Goal: Task Accomplishment & Management: Manage account settings

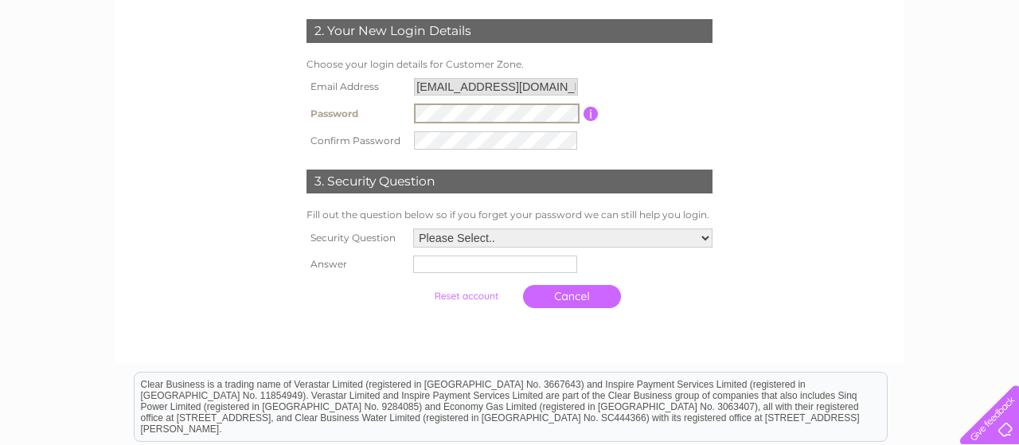
scroll to position [331, 0]
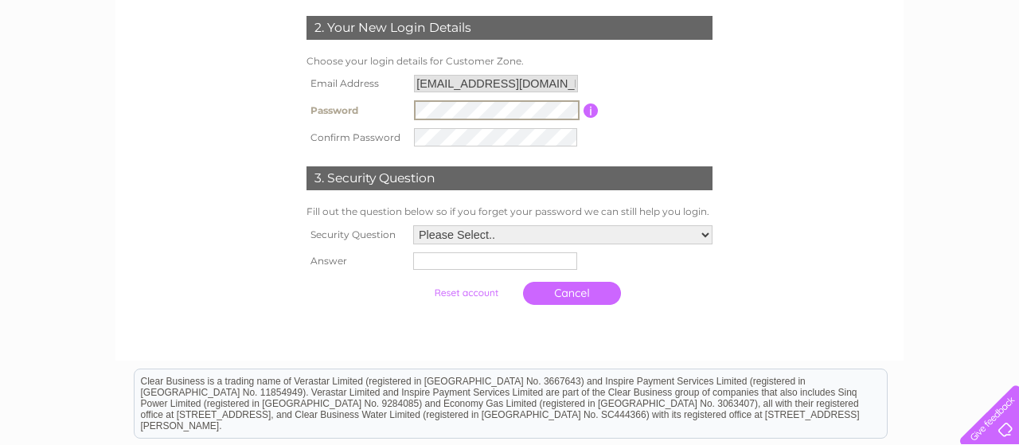
click at [413, 225] on select "Please Select.. In what town or city was your first job? In what town or city d…" at bounding box center [562, 234] width 299 height 19
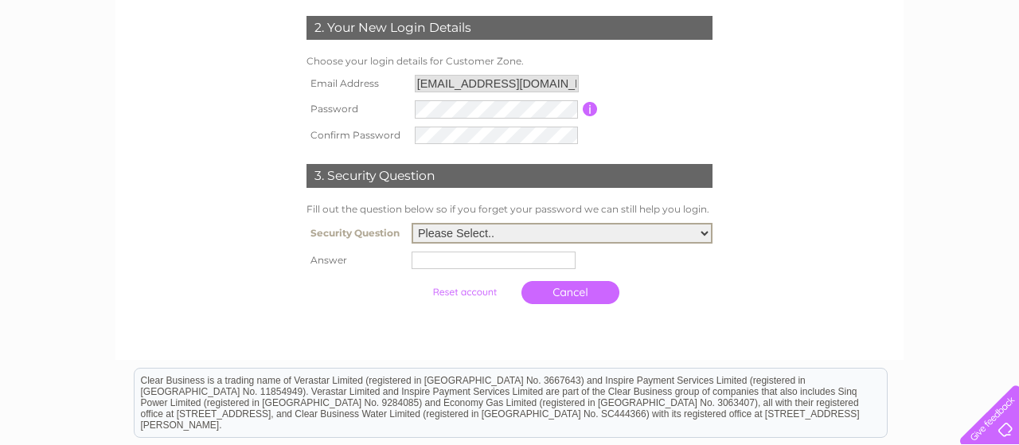
select select "1"
click option "In what town or city was your first job?" at bounding box center [0, 0] width 0 height 0
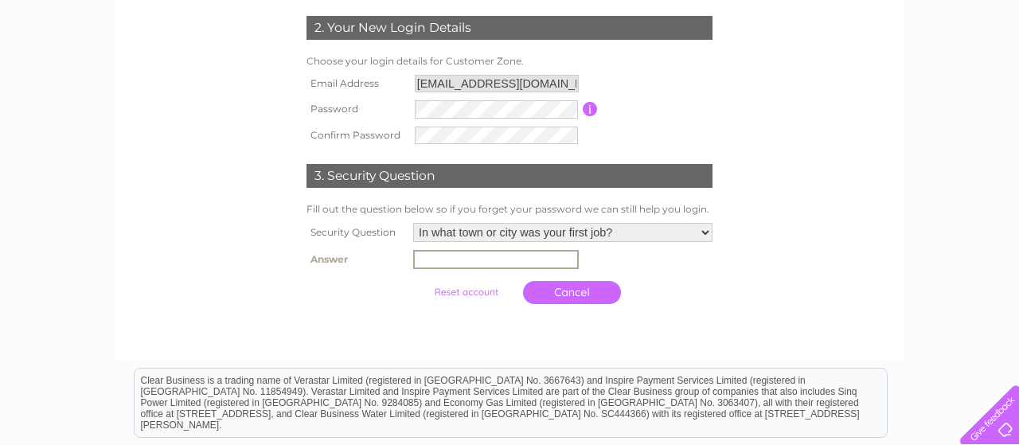
click at [441, 267] on input "text" at bounding box center [496, 259] width 166 height 19
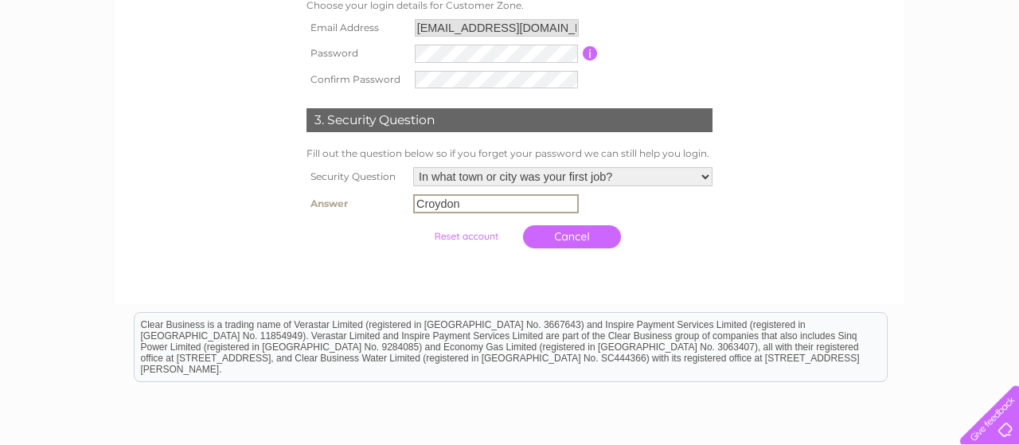
scroll to position [414, 0]
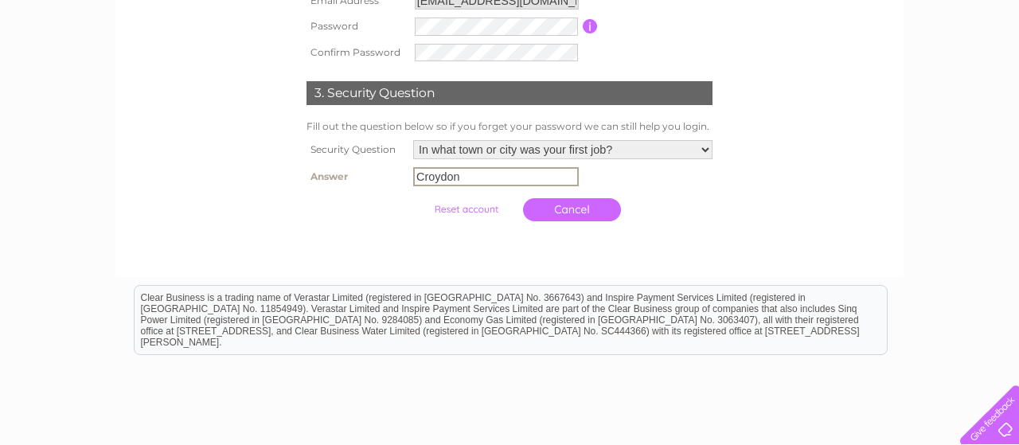
type input "Croydon"
click at [473, 251] on div at bounding box center [509, 245] width 484 height 32
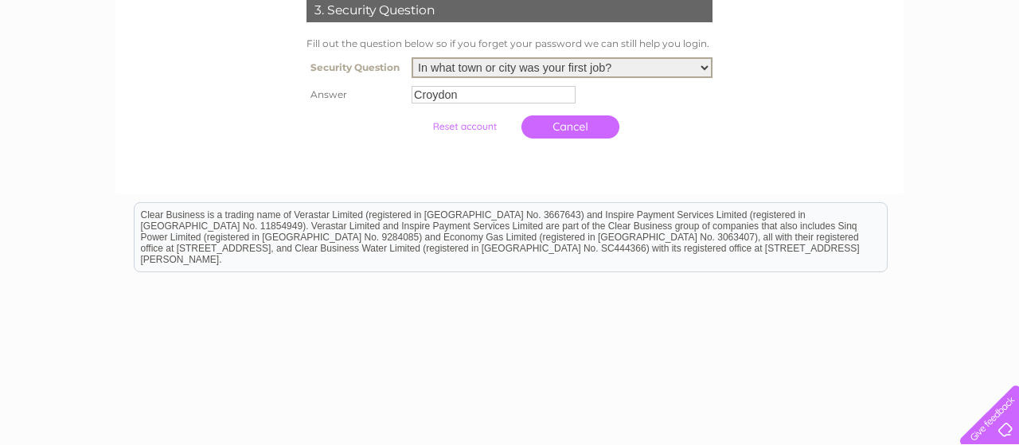
click at [411, 57] on select "Please Select.. In what town or city was your first job? In what town or city d…" at bounding box center [561, 67] width 301 height 21
click at [704, 68] on select "Please Select.. In what town or city was your first job? In what town or city d…" at bounding box center [561, 67] width 301 height 21
click at [463, 132] on input "submit" at bounding box center [464, 126] width 98 height 22
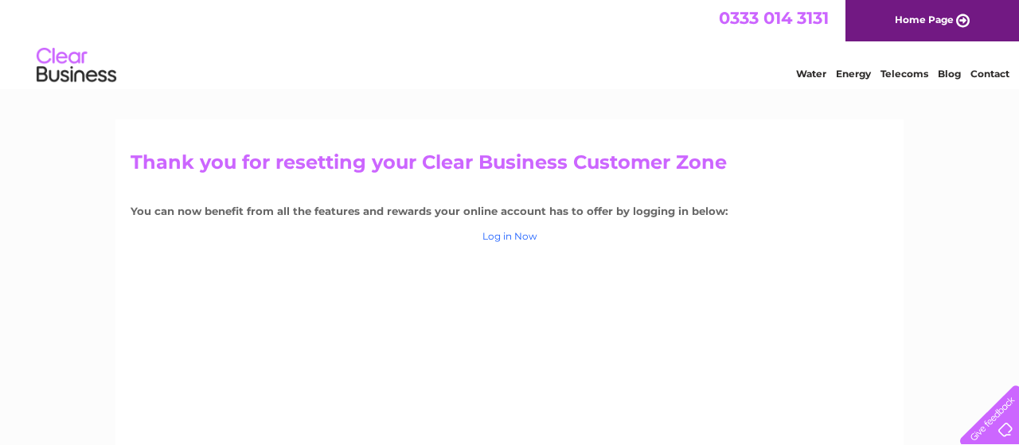
click at [504, 236] on link "Log in Now" at bounding box center [509, 236] width 55 height 12
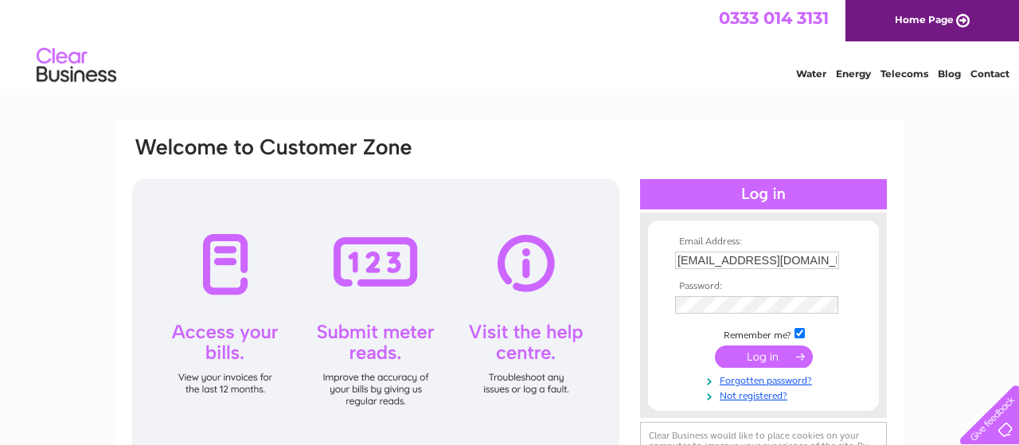
click at [774, 360] on input "submit" at bounding box center [764, 356] width 98 height 22
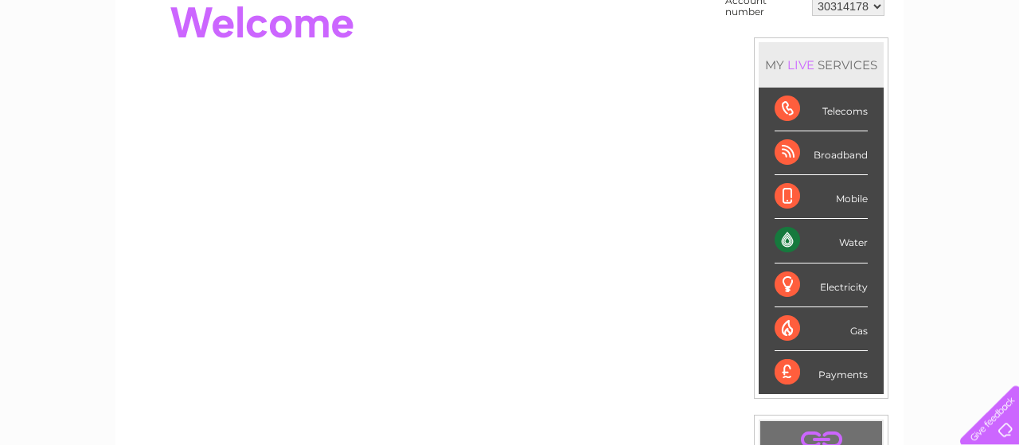
scroll to position [83, 0]
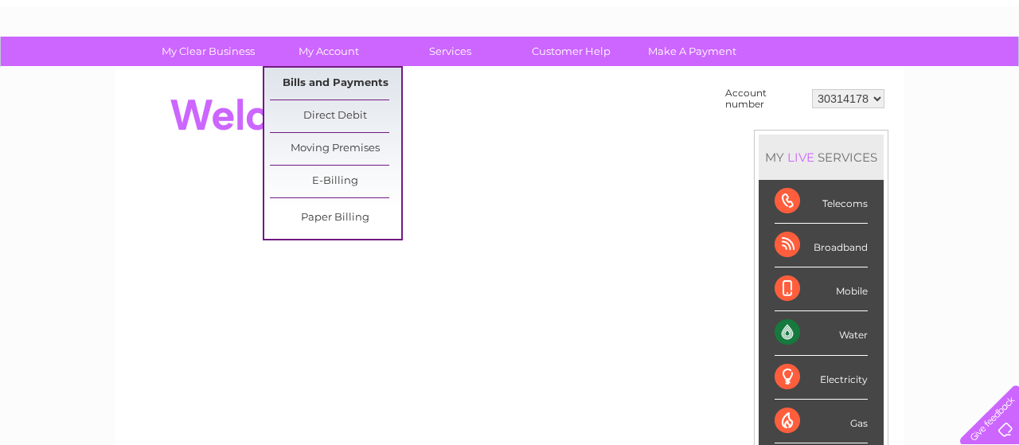
click at [326, 79] on link "Bills and Payments" at bounding box center [335, 84] width 131 height 32
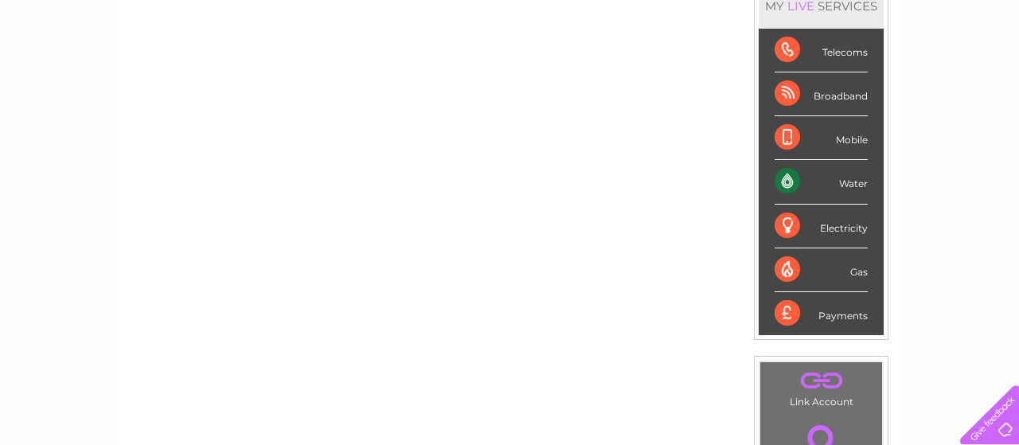
scroll to position [248, 0]
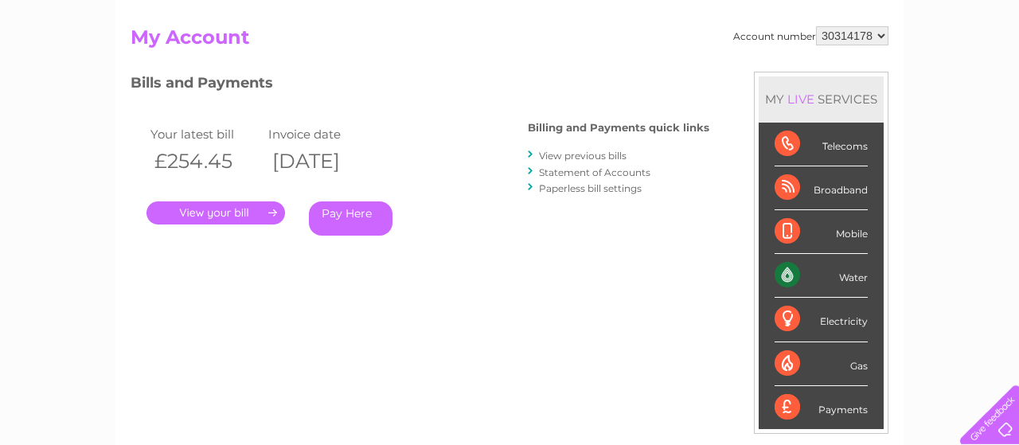
scroll to position [166, 0]
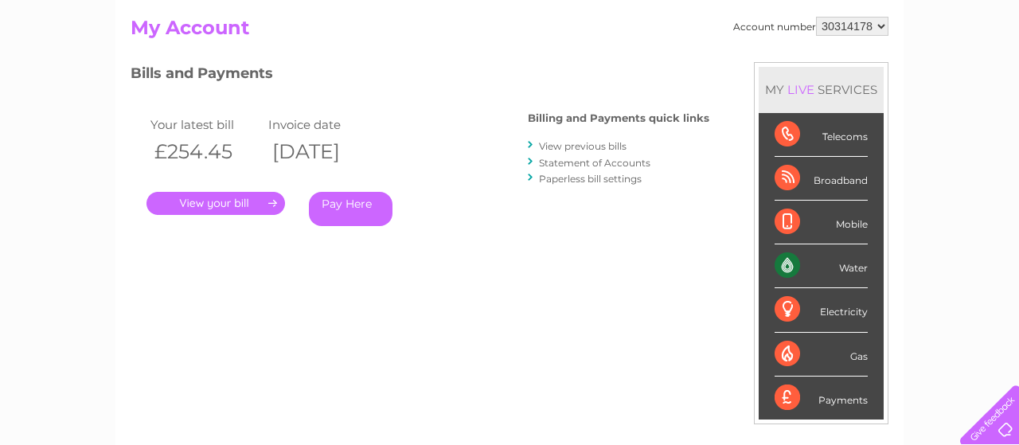
click at [265, 203] on link "." at bounding box center [215, 203] width 138 height 23
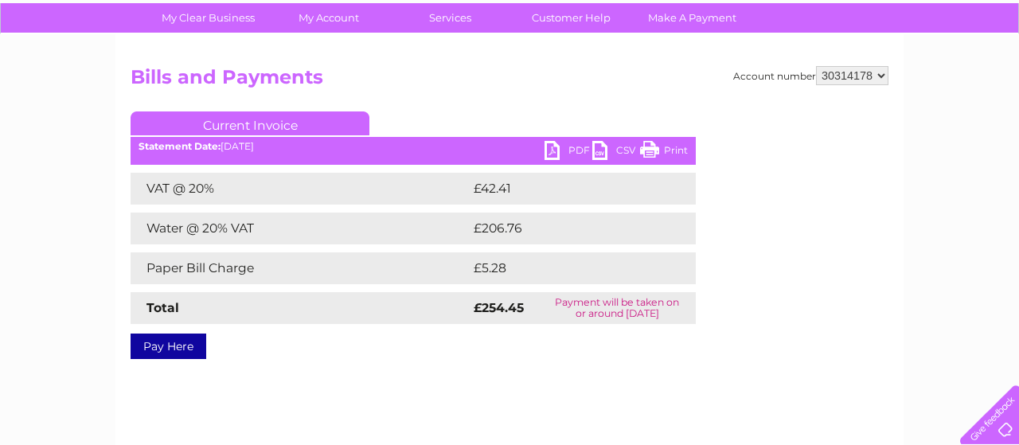
scroll to position [83, 0]
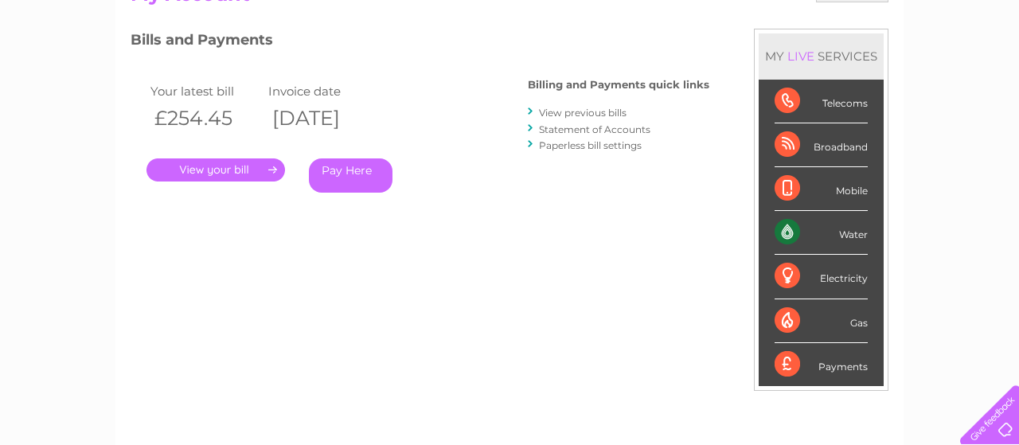
scroll to position [83, 0]
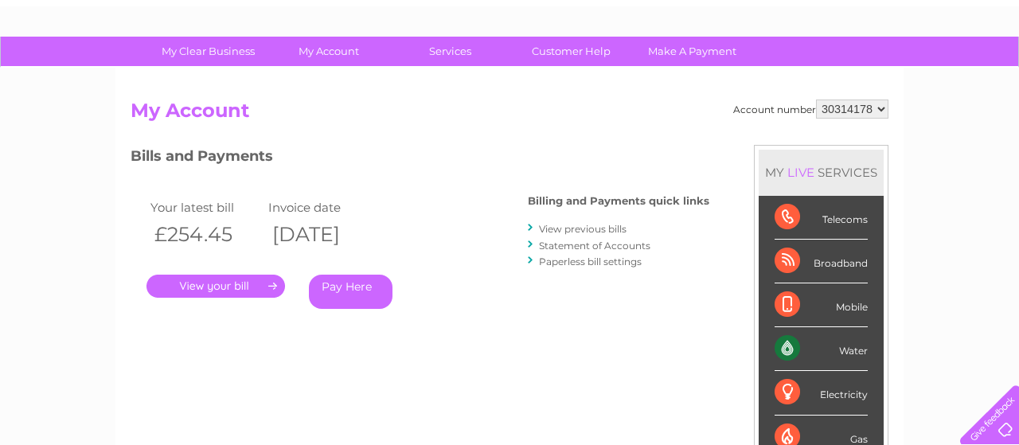
click at [600, 229] on link "View previous bills" at bounding box center [583, 229] width 88 height 12
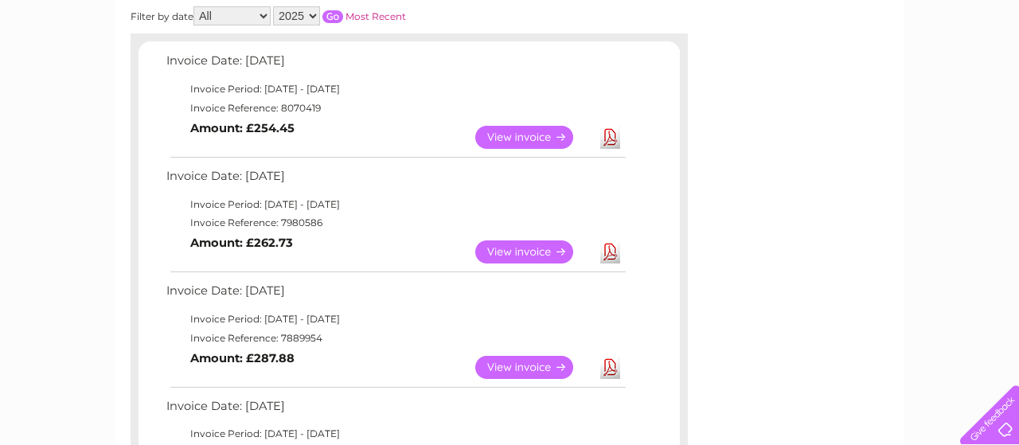
click at [615, 255] on link "Download" at bounding box center [610, 251] width 20 height 23
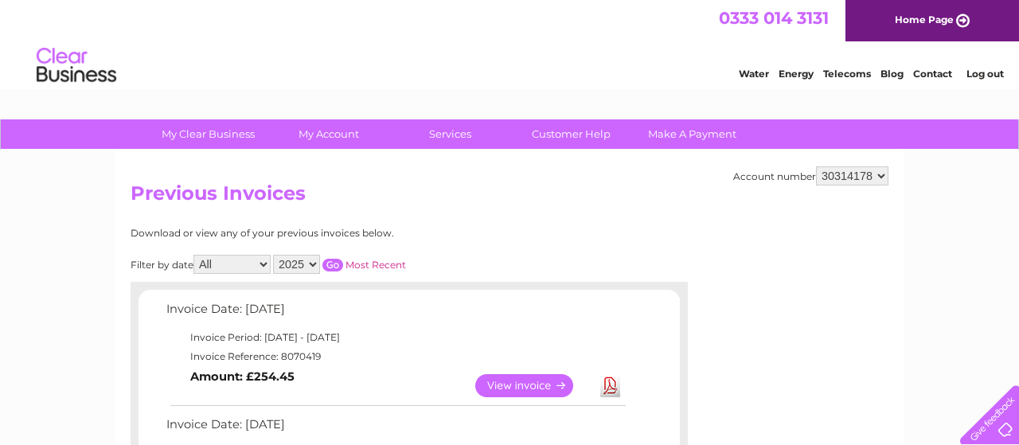
click at [989, 77] on link "Log out" at bounding box center [984, 74] width 37 height 12
